Goal: Information Seeking & Learning: Learn about a topic

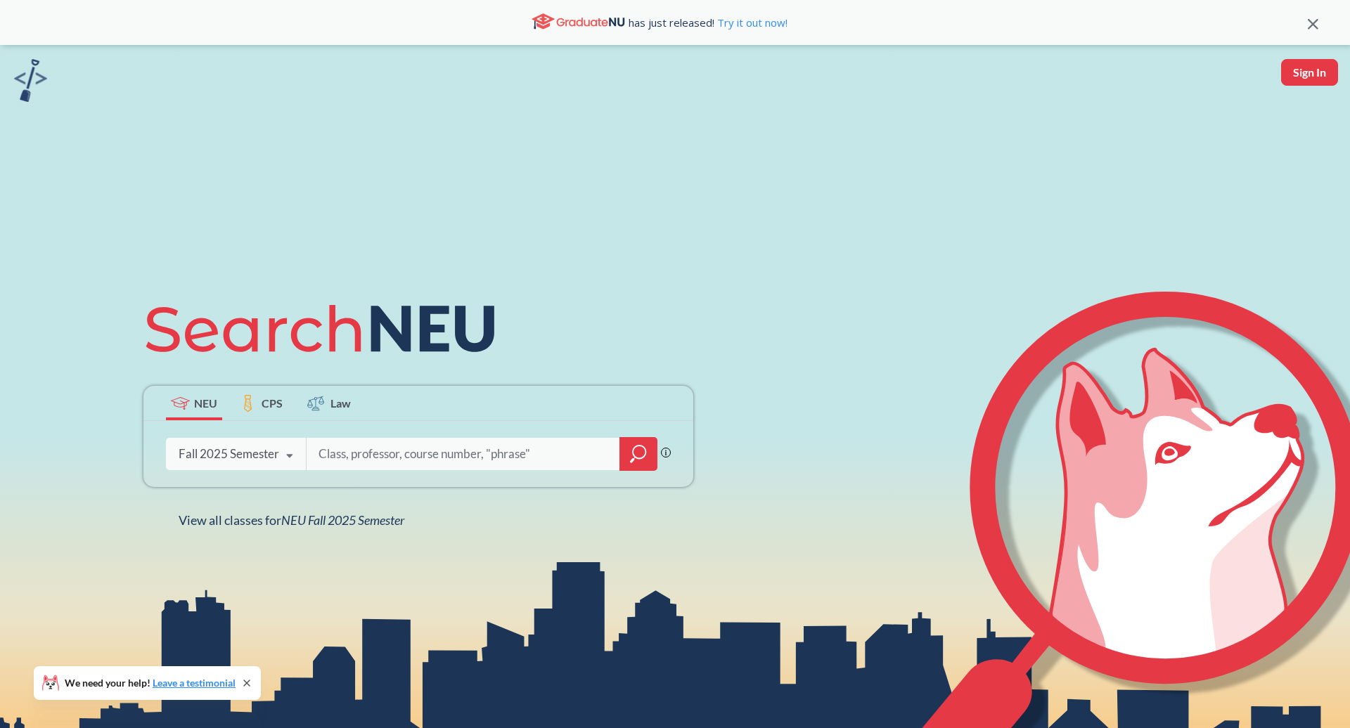
paste input "ARCH 1450"
type input "ARCH 1450"
click at [624, 458] on div at bounding box center [638, 454] width 38 height 34
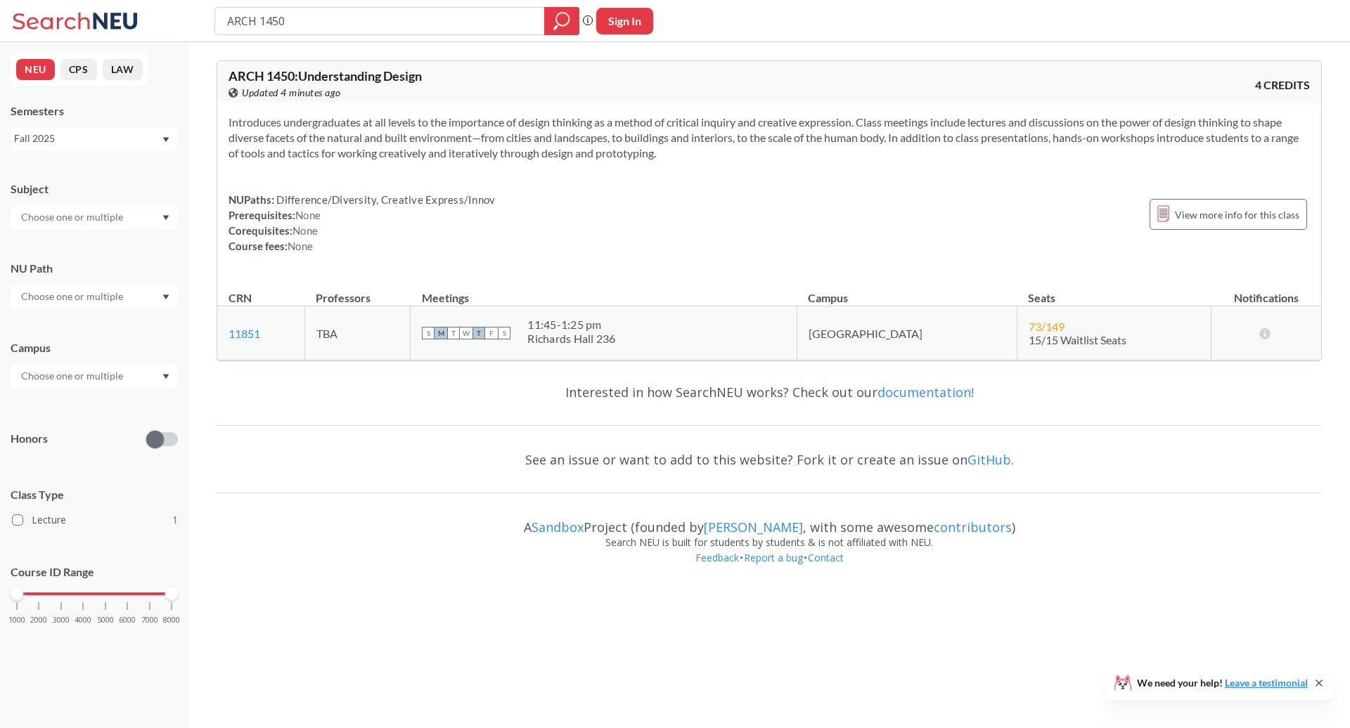
click at [1017, 328] on td "73 / 149 15/15 Waitlist Seats" at bounding box center [1114, 334] width 194 height 54
drag, startPoint x: 970, startPoint y: 328, endPoint x: 1086, endPoint y: 332, distance: 116.8
click at [1087, 331] on td "73 / 149 15/15 Waitlist Seats" at bounding box center [1114, 334] width 194 height 54
click at [1086, 332] on td "73 / 149 15/15 Waitlist Seats" at bounding box center [1114, 334] width 194 height 54
drag, startPoint x: 1086, startPoint y: 342, endPoint x: 971, endPoint y: 323, distance: 116.8
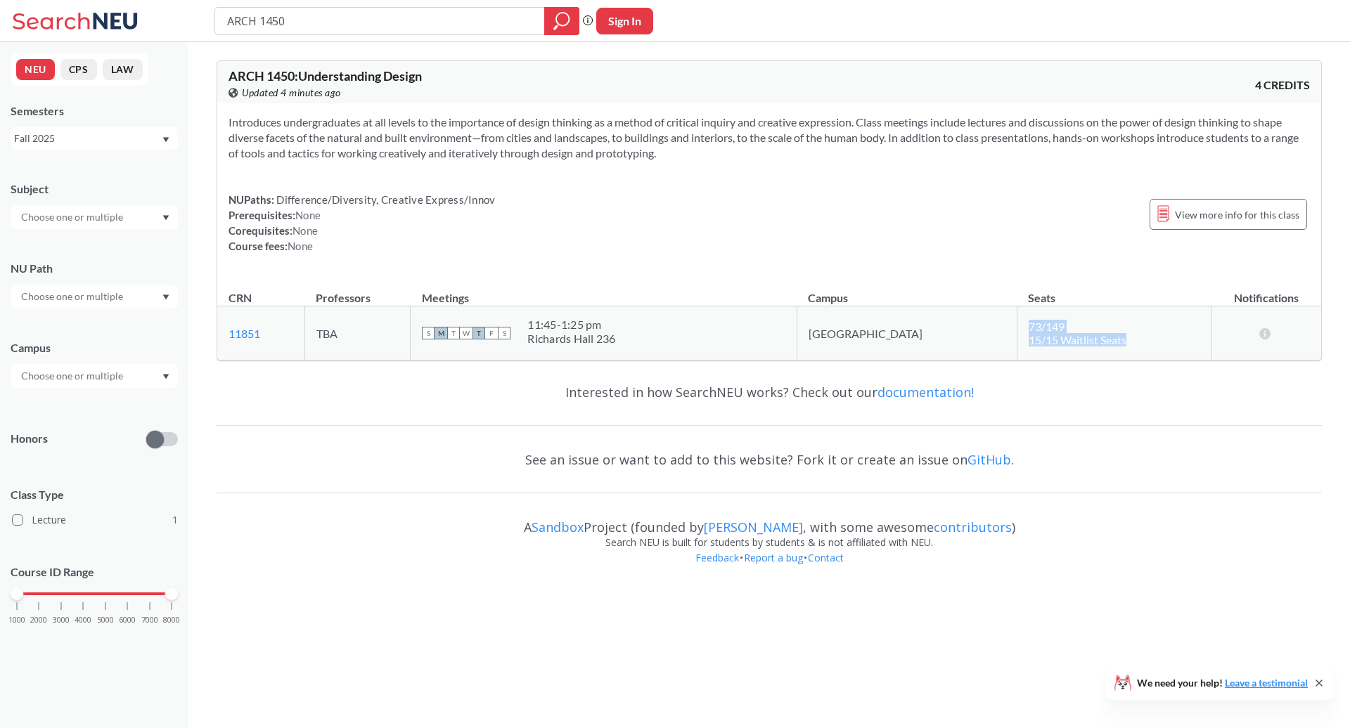
click at [1017, 323] on td "73 / 149 15/15 Waitlist Seats" at bounding box center [1114, 334] width 194 height 54
click at [1210, 202] on div "View more info for this class" at bounding box center [1229, 214] width 158 height 31
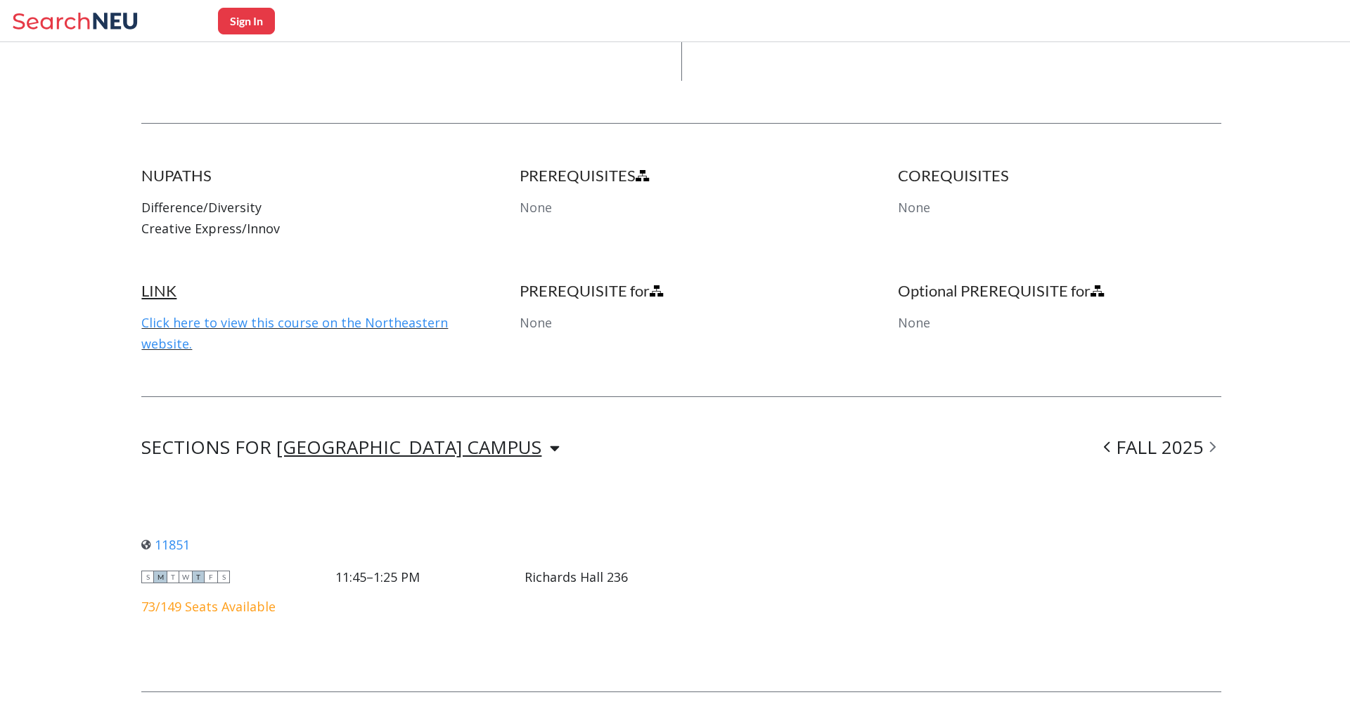
scroll to position [655, 0]
drag, startPoint x: 519, startPoint y: 159, endPoint x: 570, endPoint y: 200, distance: 65.6
click at [570, 200] on div "NUPATHS Difference/Diversity Creative Express/Innov PREREQUISITES None COREQUIS…" at bounding box center [681, 224] width 1080 height 115
click at [570, 200] on div "PREREQUISITES None" at bounding box center [682, 203] width 324 height 73
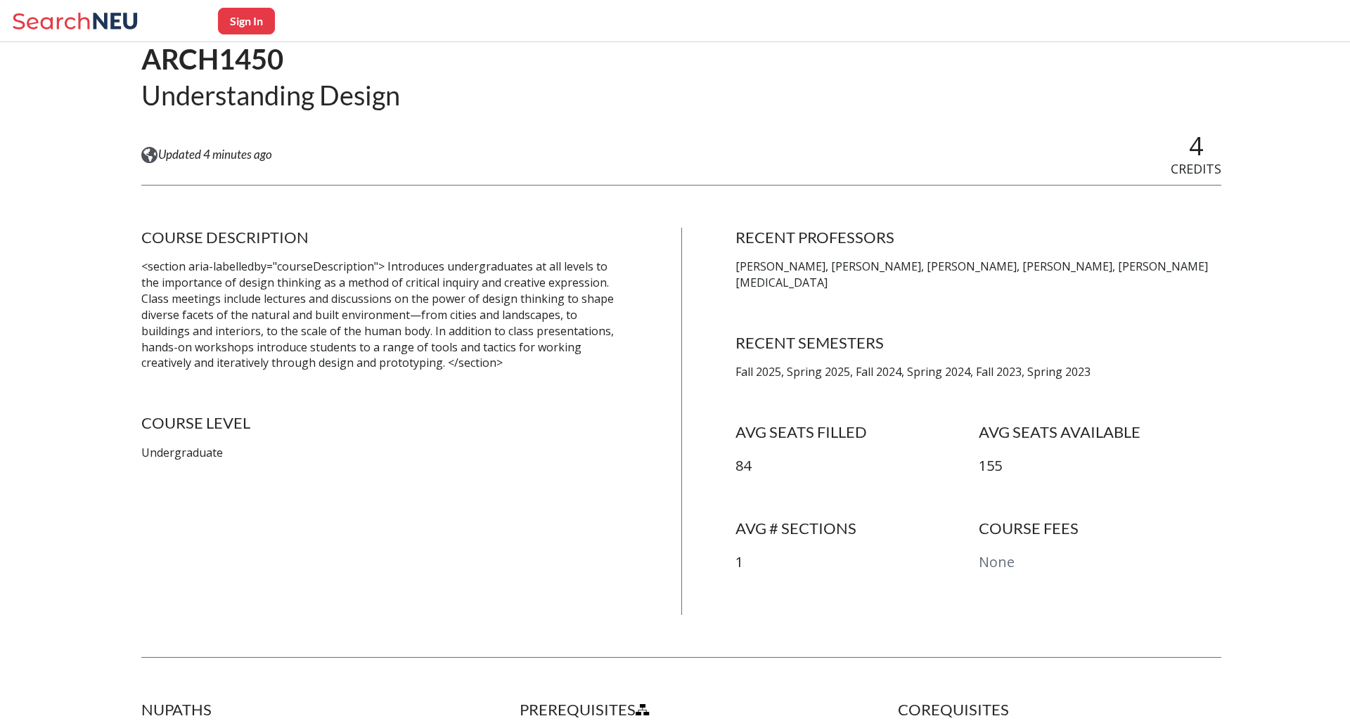
scroll to position [158, 0]
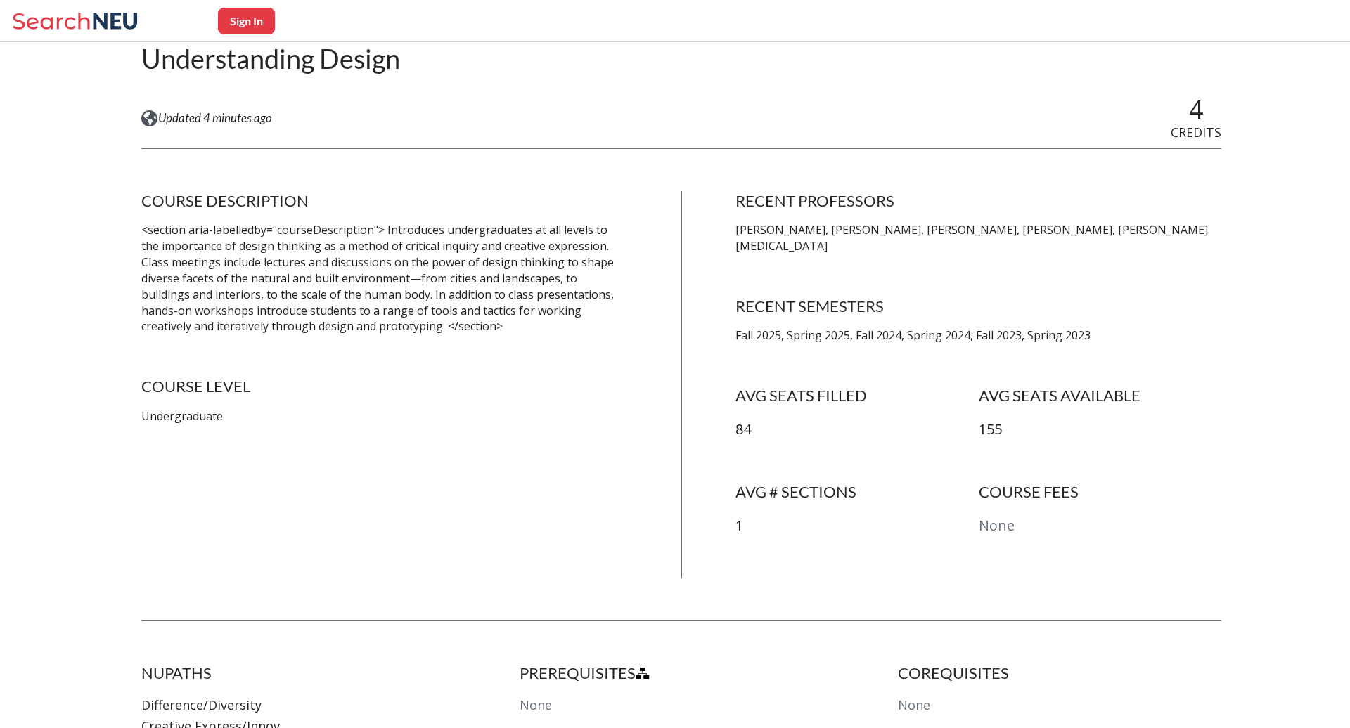
click at [744, 386] on h4 "AVG SEATS FILLED" at bounding box center [857, 396] width 243 height 20
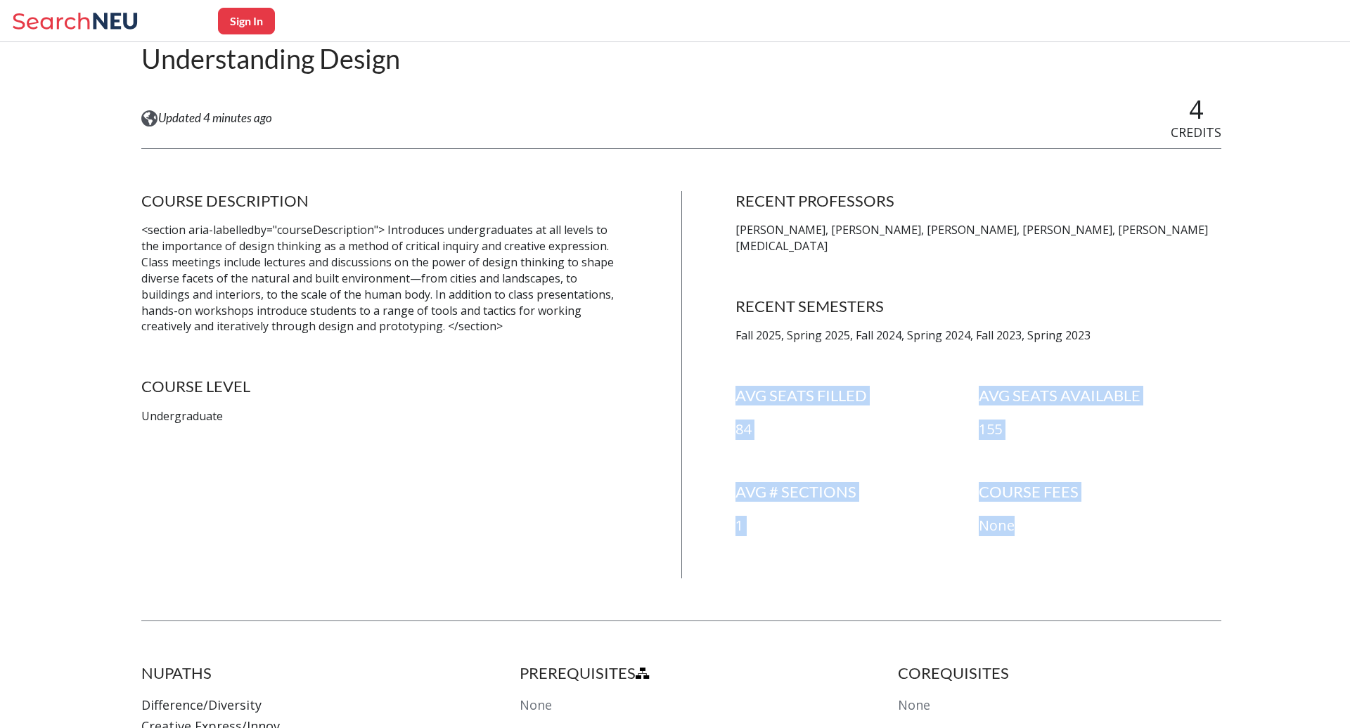
drag, startPoint x: 744, startPoint y: 374, endPoint x: 1052, endPoint y: 508, distance: 336.0
click at [1052, 508] on div "RECENT PROFESSORS [PERSON_NAME], [PERSON_NAME], [PERSON_NAME], [PERSON_NAME], […" at bounding box center [979, 384] width 486 height 387
click at [1052, 516] on p "None" at bounding box center [1100, 526] width 243 height 20
drag, startPoint x: 1052, startPoint y: 508, endPoint x: 734, endPoint y: 464, distance: 320.9
click at [734, 464] on div "COURSE DESCRIPTION <section aria-labelledby="courseDescription"> Introduces und…" at bounding box center [681, 384] width 1080 height 387
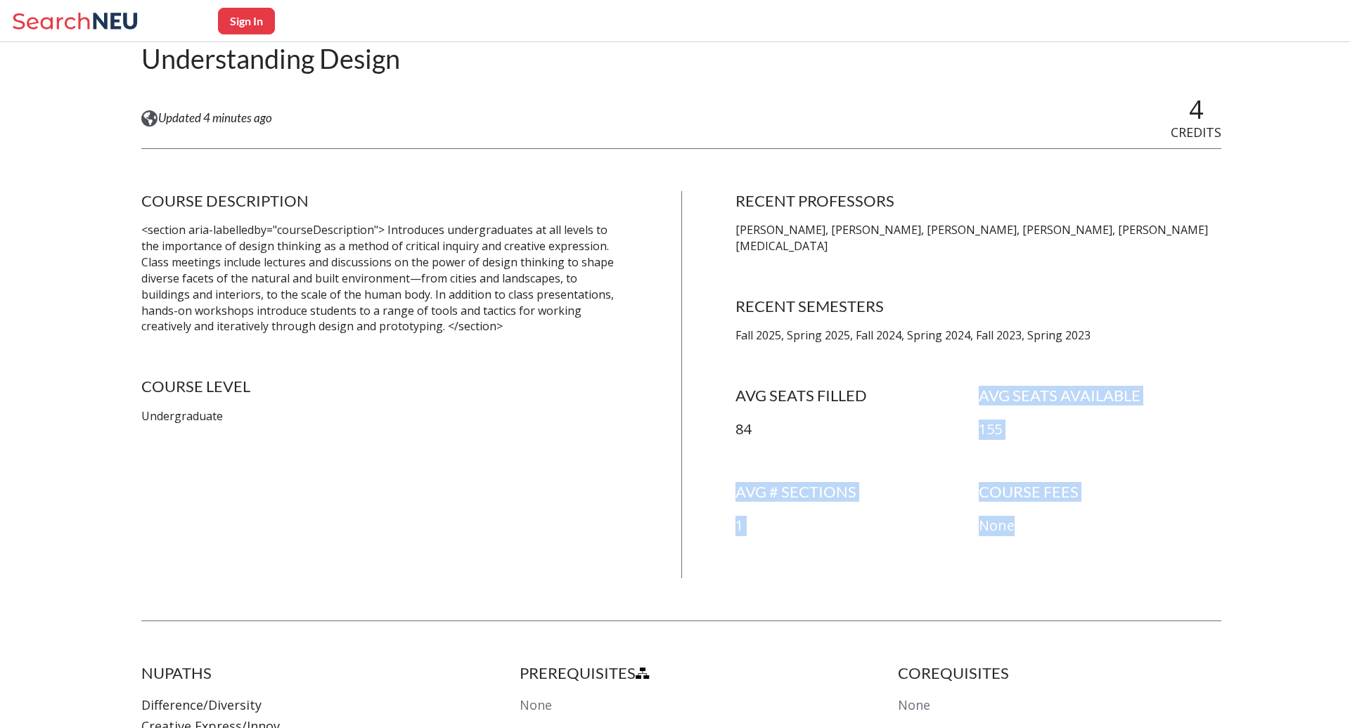
click at [734, 464] on div "COURSE DESCRIPTION <section aria-labelledby="courseDescription"> Introduces und…" at bounding box center [681, 384] width 1080 height 387
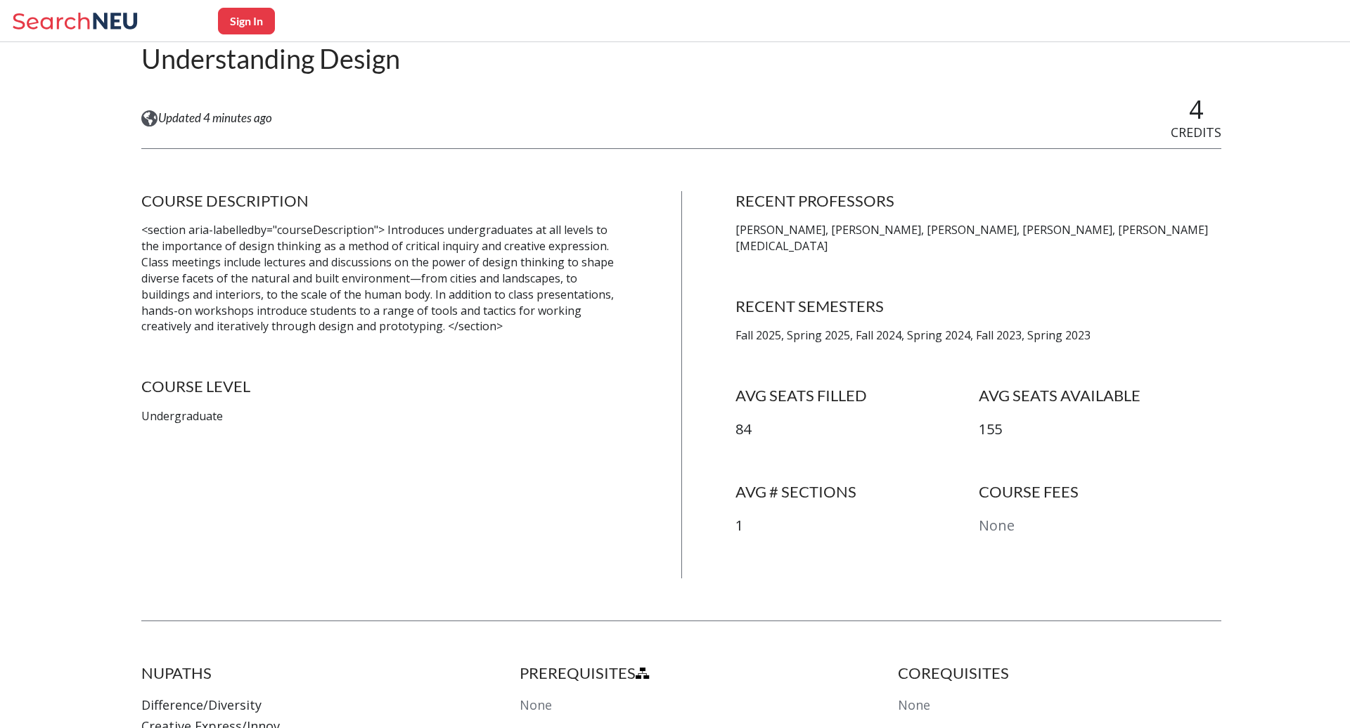
click at [737, 482] on h4 "AVG # SECTIONS" at bounding box center [857, 492] width 243 height 20
drag, startPoint x: 737, startPoint y: 469, endPoint x: 1032, endPoint y: 522, distance: 299.4
click at [1031, 522] on div "AVG # SECTIONS 1 COURSE FEES None" at bounding box center [979, 530] width 486 height 96
click at [1032, 522] on div "AVG # SECTIONS 1 COURSE FEES None" at bounding box center [979, 530] width 486 height 96
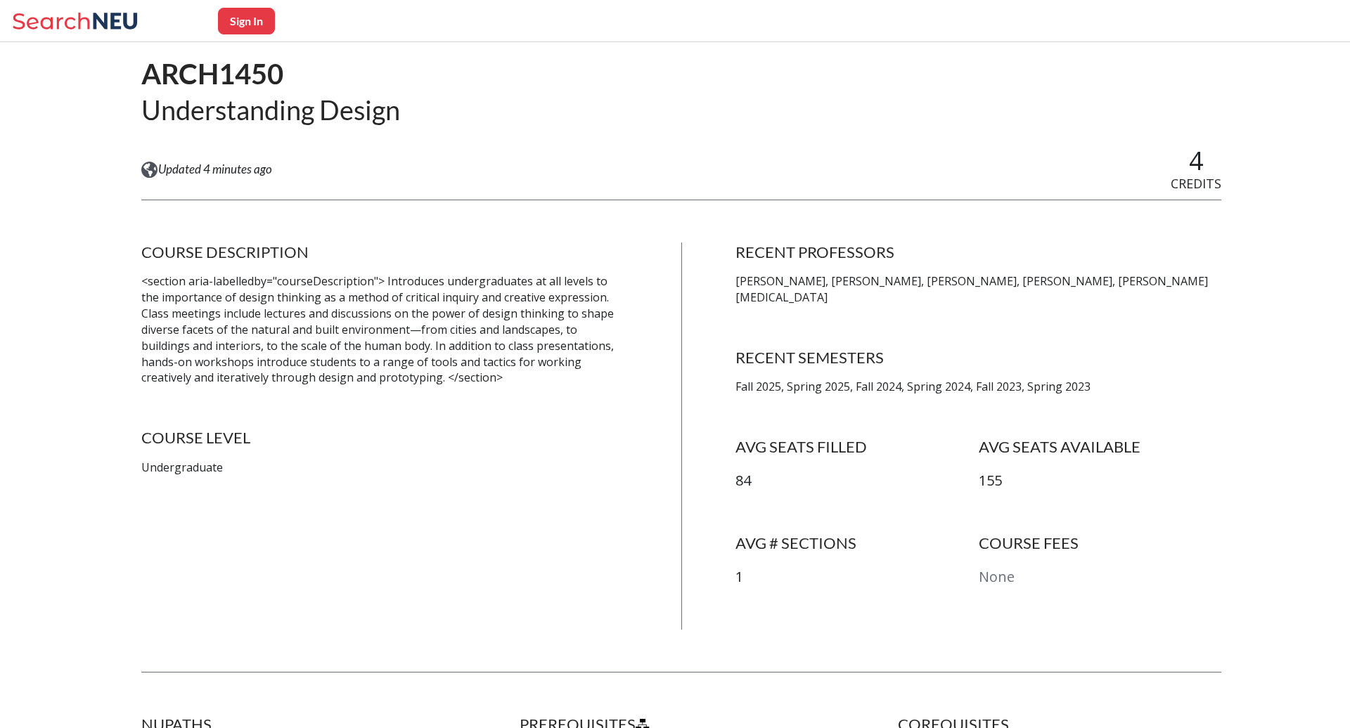
scroll to position [110, 0]
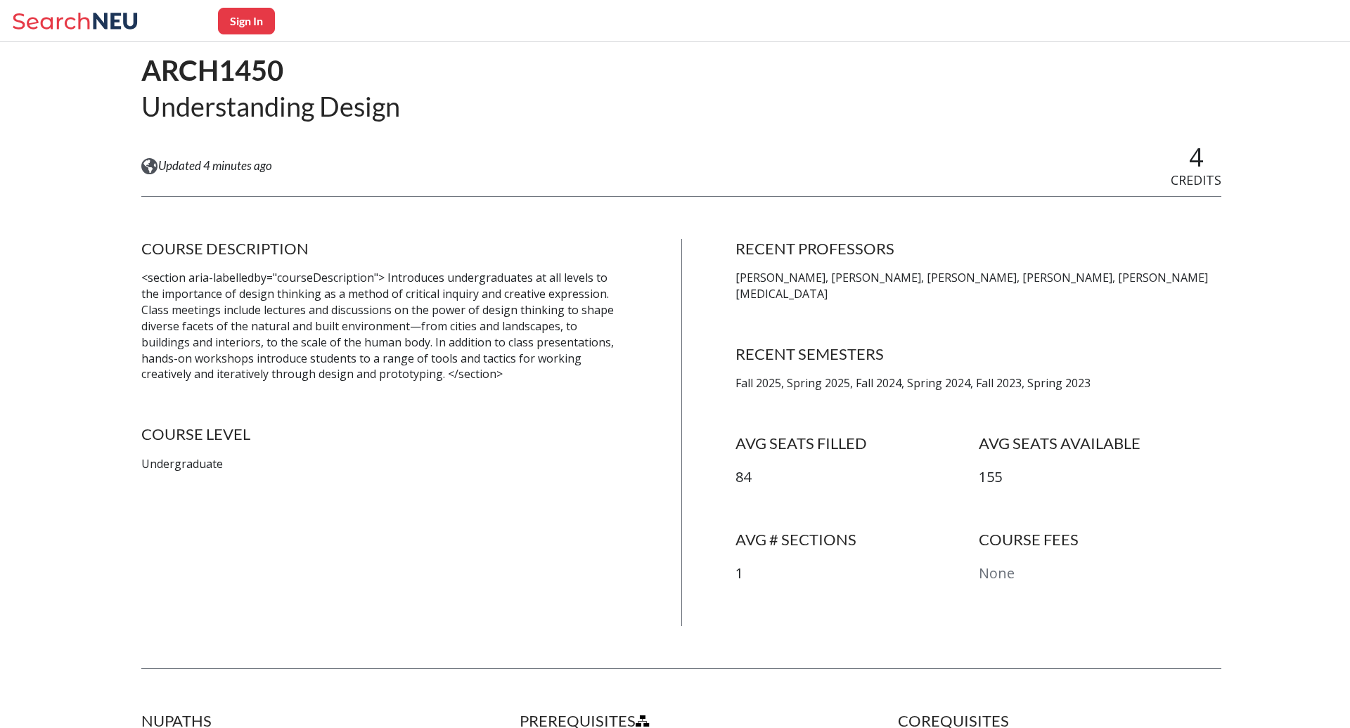
click at [137, 280] on div "Sign In Back to Search Results ARCH1450 Understanding Design View this course o…" at bounding box center [675, 659] width 1350 height 1328
click at [137, 279] on div "Sign In Back to Search Results ARCH1450 Understanding Design View this course o…" at bounding box center [675, 659] width 1350 height 1328
drag, startPoint x: 137, startPoint y: 279, endPoint x: 366, endPoint y: 279, distance: 229.2
click at [366, 279] on div "Sign In Back to Search Results ARCH1450 Understanding Design View this course o…" at bounding box center [675, 659] width 1350 height 1328
click at [366, 279] on p "<section aria-labelledby="courseDescription"> Introduces undergraduates at all …" at bounding box center [384, 326] width 486 height 113
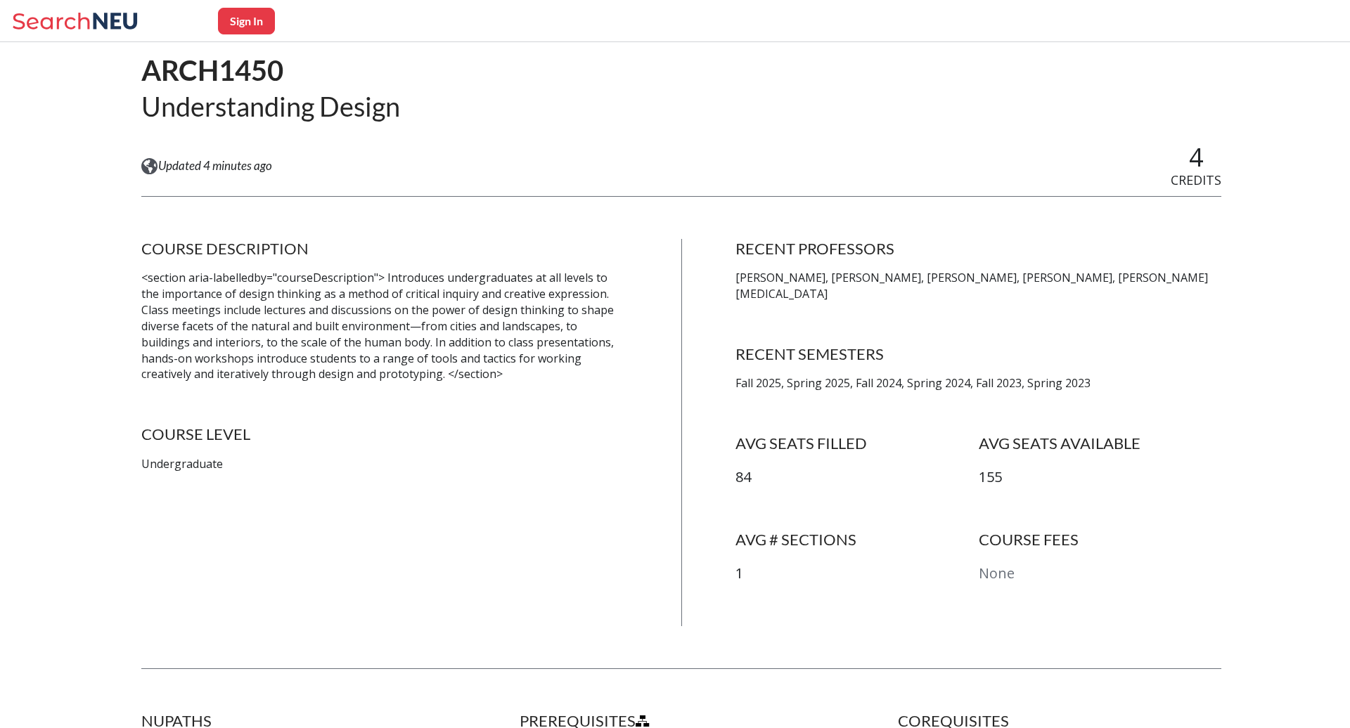
scroll to position [8, 0]
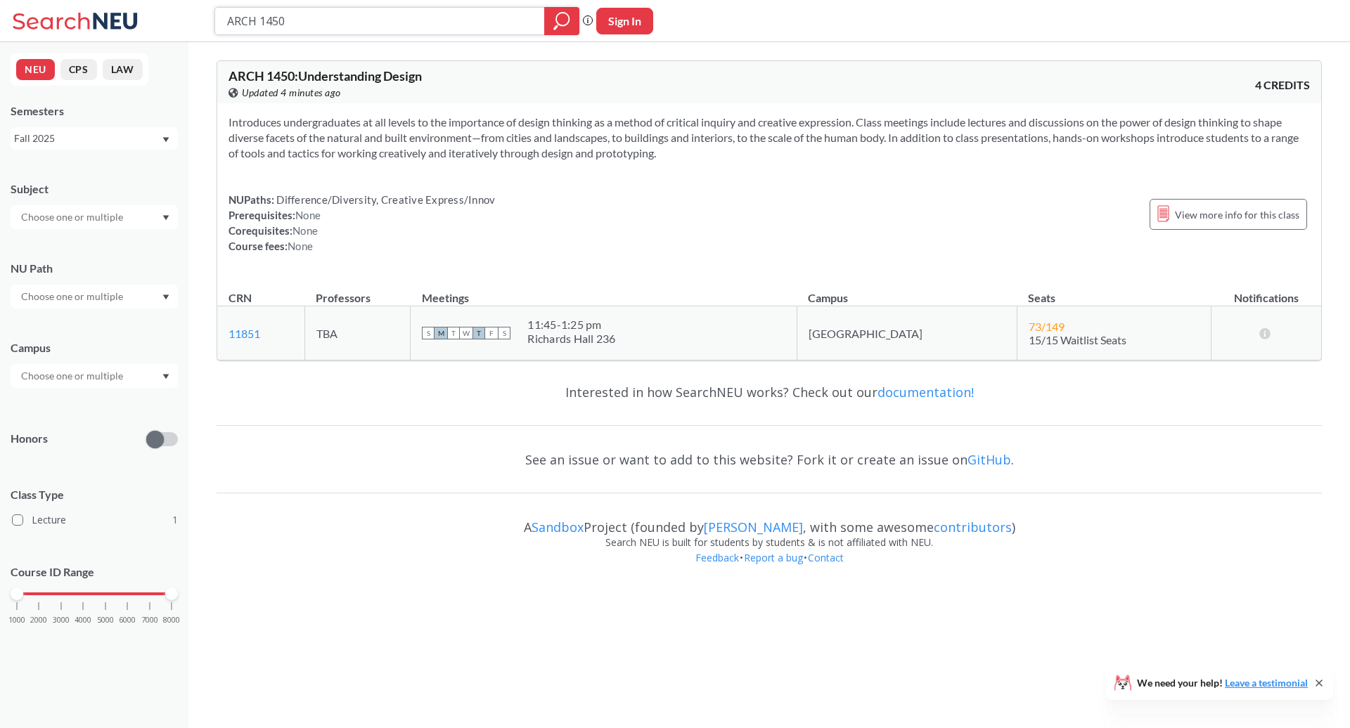
paste input "[PERSON_NAME]"
type input "[PERSON_NAME]"
click at [556, 10] on div at bounding box center [561, 21] width 35 height 28
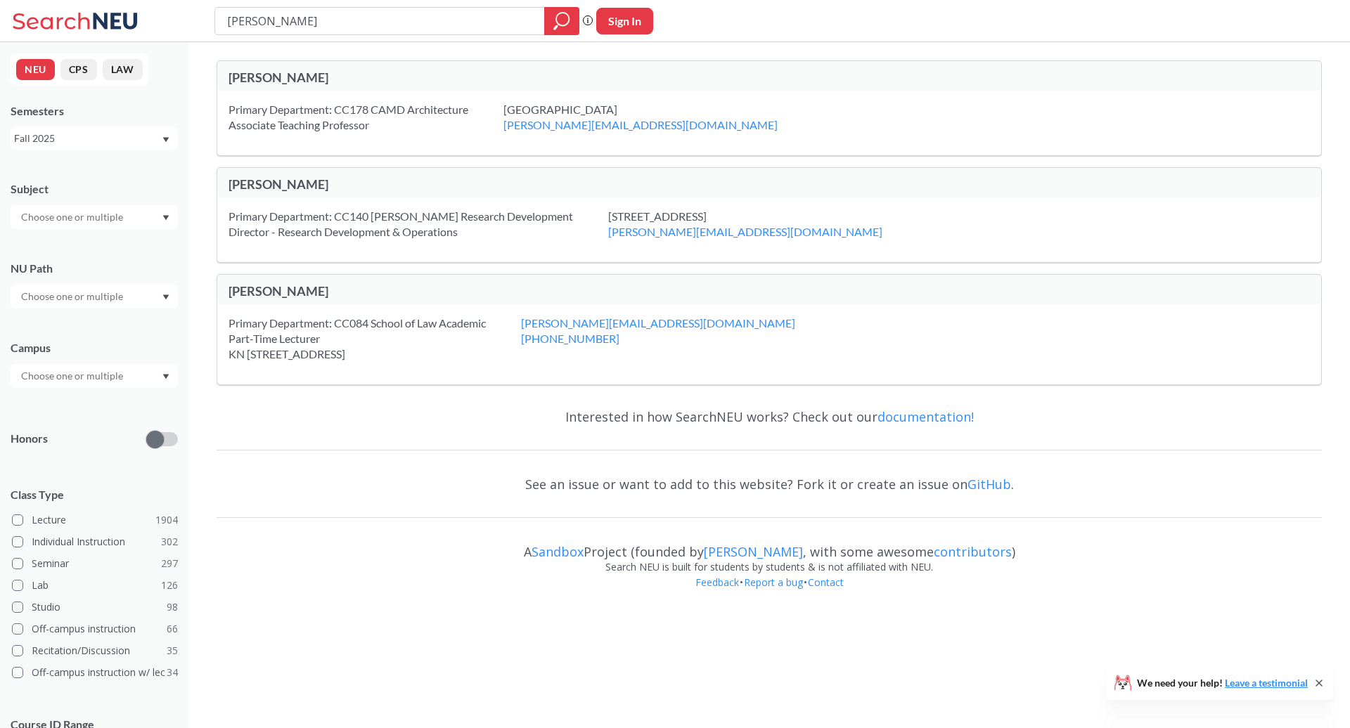
click at [270, 79] on div "[PERSON_NAME]" at bounding box center [499, 77] width 541 height 15
click at [328, 115] on div "Primary Department: CC178 CAMD Architecture Associate Teaching Professor" at bounding box center [366, 117] width 275 height 31
click at [436, 115] on div "Primary Department: CC178 CAMD Architecture Associate Teaching Professor" at bounding box center [366, 117] width 275 height 31
click at [503, 115] on div "Primary Department: CC178 CAMD Architecture Associate Teaching Professor" at bounding box center [366, 117] width 275 height 31
click at [503, 107] on div "Primary Department: CC178 CAMD Architecture Associate Teaching Professor" at bounding box center [366, 117] width 275 height 31
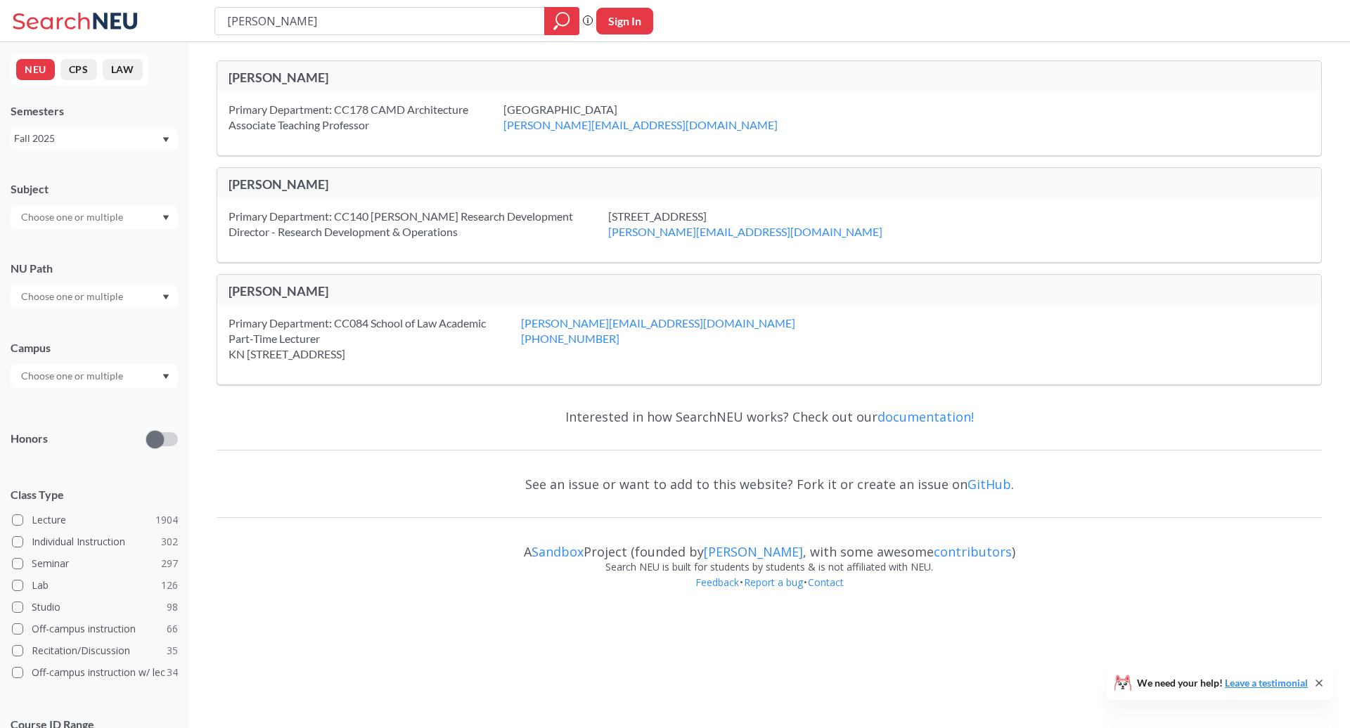
click at [328, 137] on div "Primary Department: CC178 CAMD Architecture Associate Teaching Professor [GEOGR…" at bounding box center [769, 123] width 1104 height 65
